Goal: Transaction & Acquisition: Purchase product/service

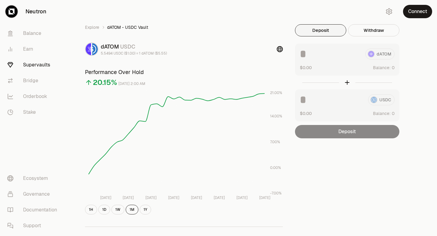
click at [40, 63] on link "Supervaults" at bounding box center [33, 65] width 63 height 16
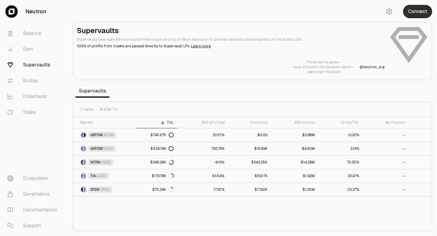
click at [419, 11] on button "Connect" at bounding box center [417, 11] width 29 height 13
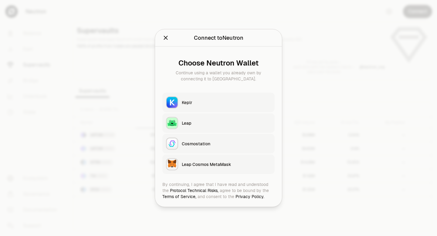
click at [194, 101] on div "Keplr" at bounding box center [226, 102] width 89 height 6
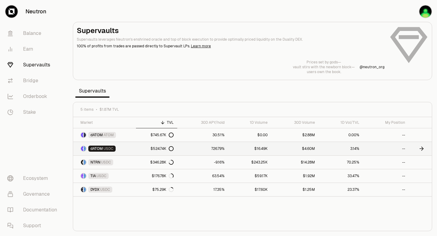
click at [171, 149] on icon at bounding box center [171, 148] width 5 height 5
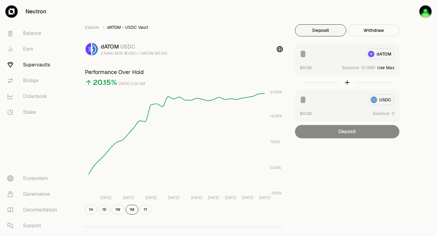
click at [390, 68] on button "Use Max" at bounding box center [385, 68] width 17 height 6
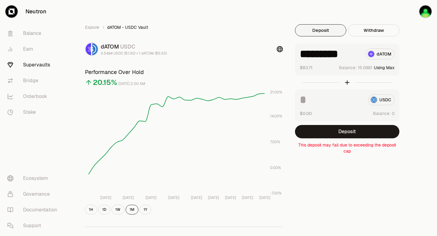
click at [355, 57] on input "*********" at bounding box center [330, 54] width 61 height 11
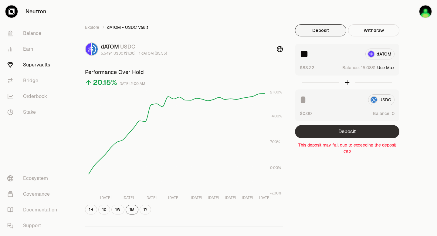
type input "**"
click at [340, 130] on button "Deposit" at bounding box center [347, 131] width 104 height 13
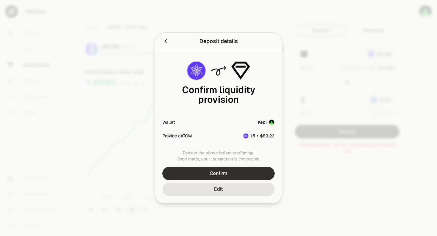
click at [240, 174] on button "Confirm" at bounding box center [218, 173] width 112 height 13
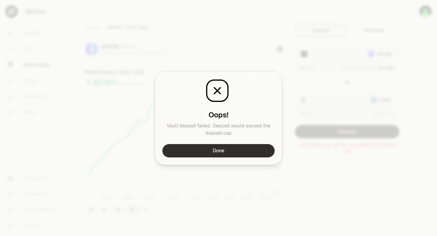
click at [232, 151] on button "Done" at bounding box center [218, 150] width 112 height 13
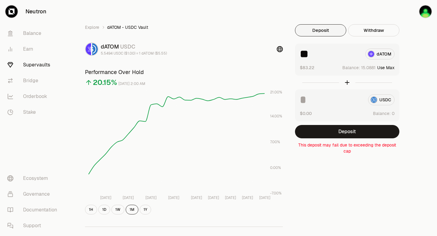
click at [38, 65] on link "Supervaults" at bounding box center [33, 65] width 63 height 16
